Goal: Use online tool/utility: Use online tool/utility

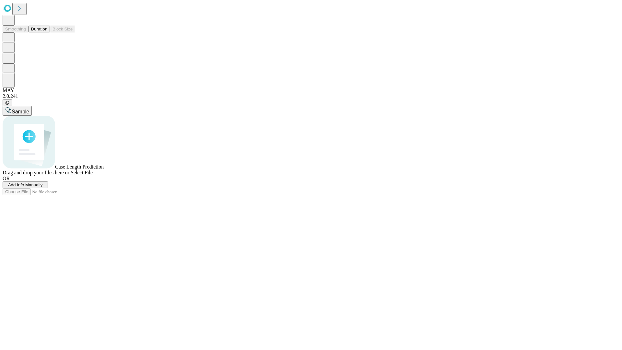
click at [47, 32] on button "Duration" at bounding box center [39, 29] width 21 height 7
click at [29, 109] on span "Sample" at bounding box center [21, 112] width 18 height 6
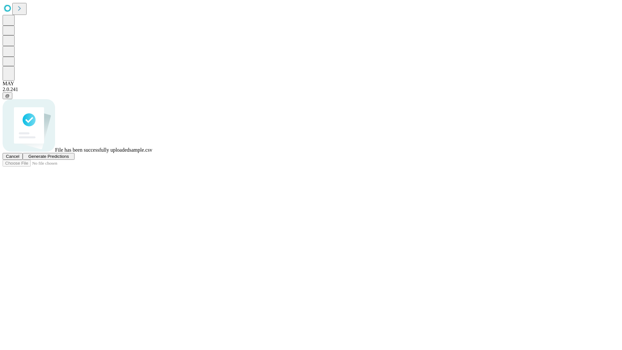
click at [69, 159] on span "Generate Predictions" at bounding box center [48, 156] width 41 height 5
